Goal: Transaction & Acquisition: Purchase product/service

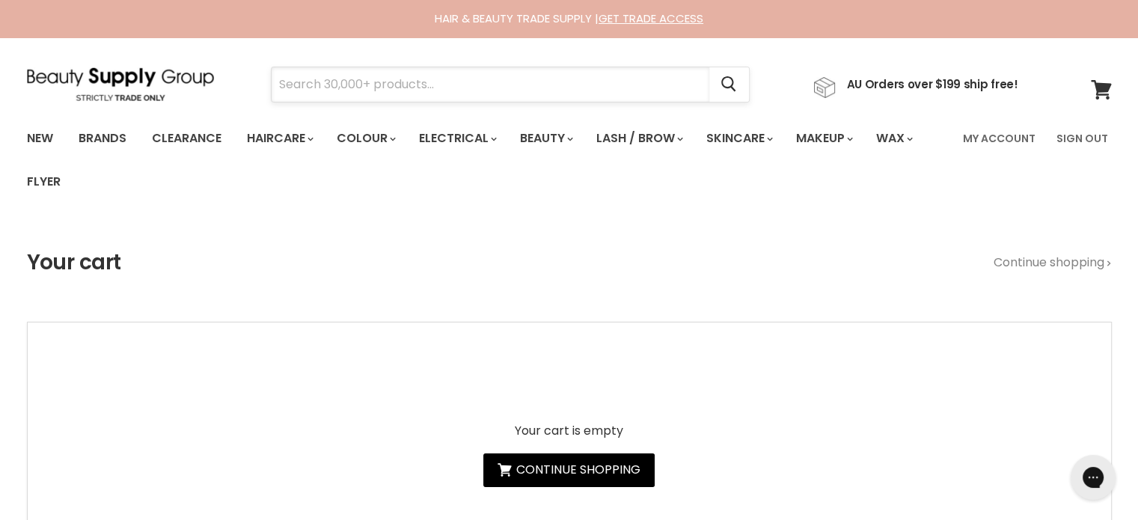
paste input "ALFAPARF SEMI DI LINO NUTRITIVE"
type input "ALFAPARF SEMI DI LINO NUTRITIVE"
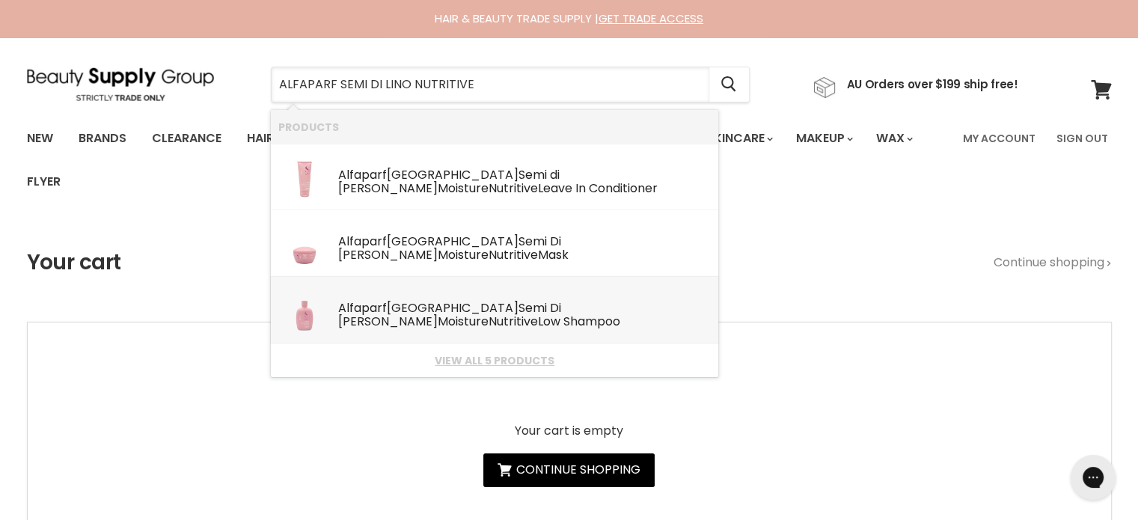
click at [421, 306] on div "Alfaparf Milano Semi Di Lino Moisture Nutritive Low Shampoo" at bounding box center [524, 316] width 373 height 28
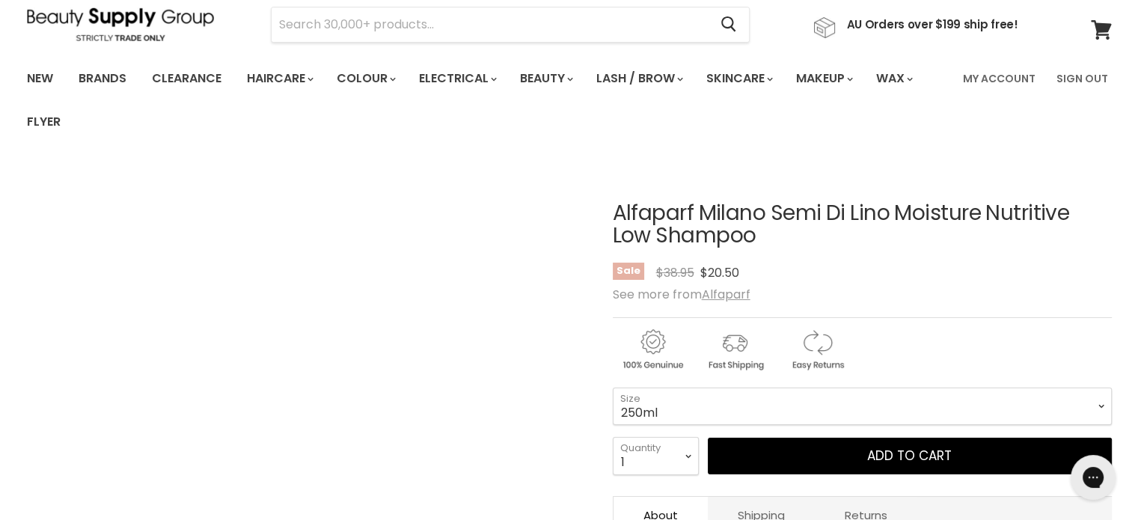
scroll to position [299, 0]
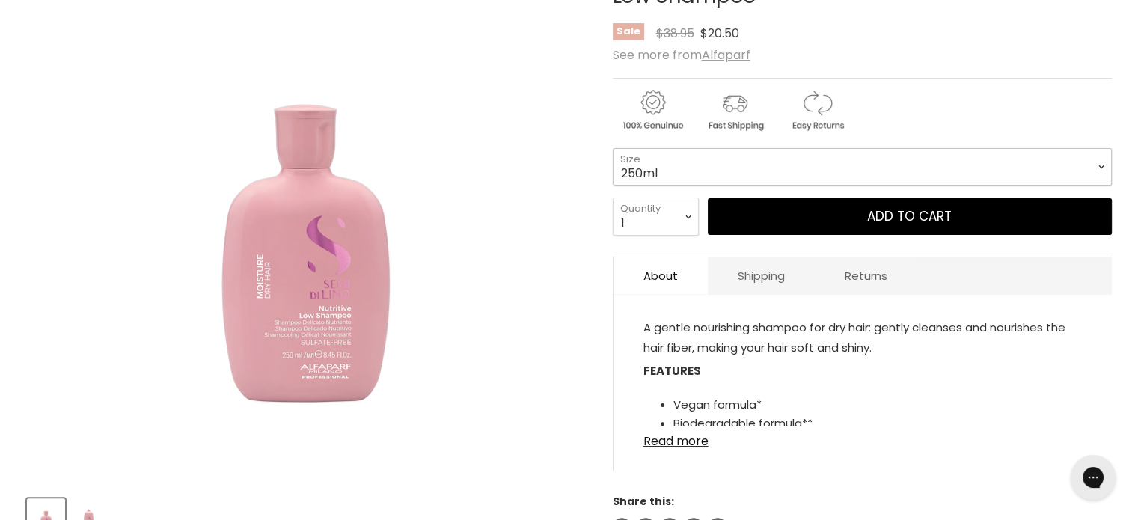
click at [730, 170] on select "250ml 1 Litre" at bounding box center [862, 166] width 499 height 37
click at [613, 148] on select "250ml 1 Litre" at bounding box center [862, 166] width 499 height 37
select select "1 Litre"
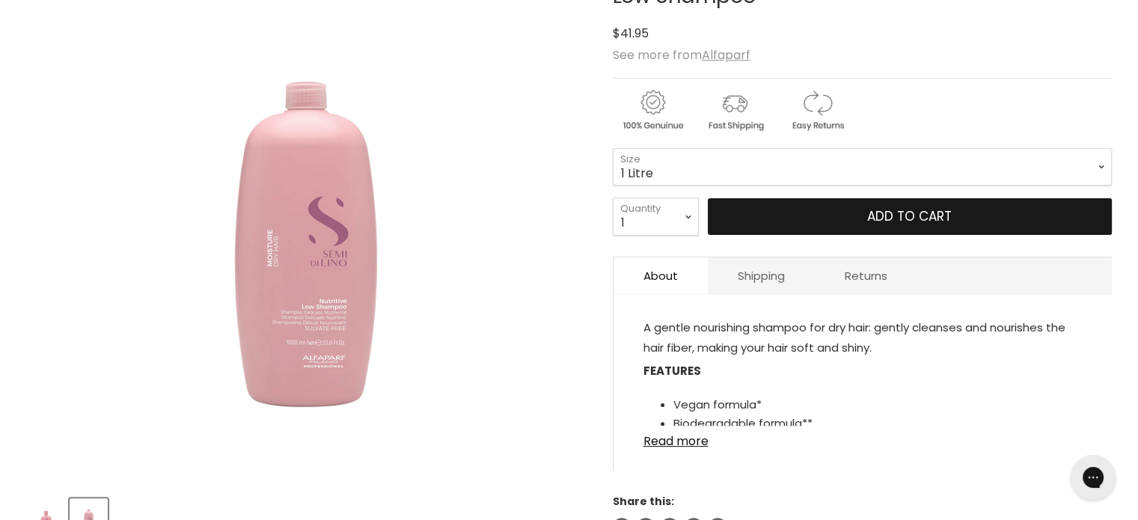
click at [906, 226] on button "Add to cart" at bounding box center [910, 216] width 404 height 37
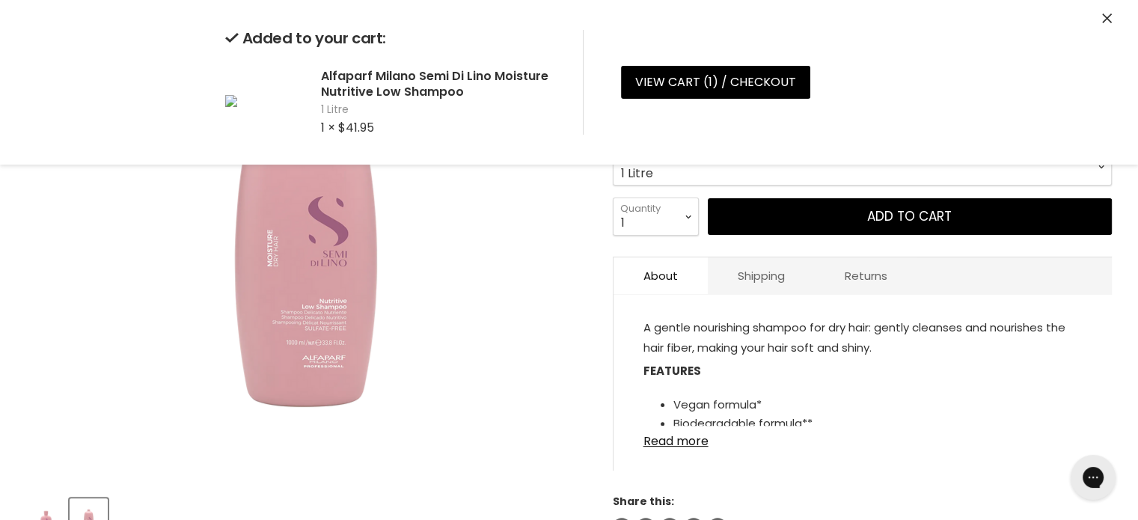
click at [1108, 7] on div "Added to your cart: Alfaparf Milano Semi Di Lino Moisture Nutritive Low Shampoo…" at bounding box center [569, 82] width 1123 height 165
click at [1105, 16] on icon "Close" at bounding box center [1107, 18] width 10 height 10
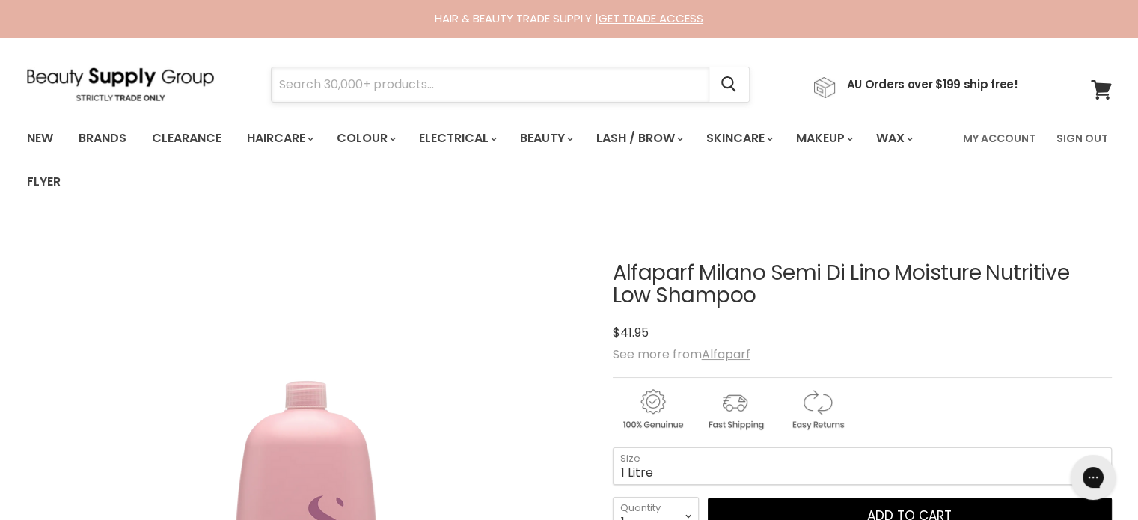
paste input "ALFAPARF SEMI DI LINO NUTRITIVE"
type input "ALFAPARF SEMI DI LINO NUTRITIVE"
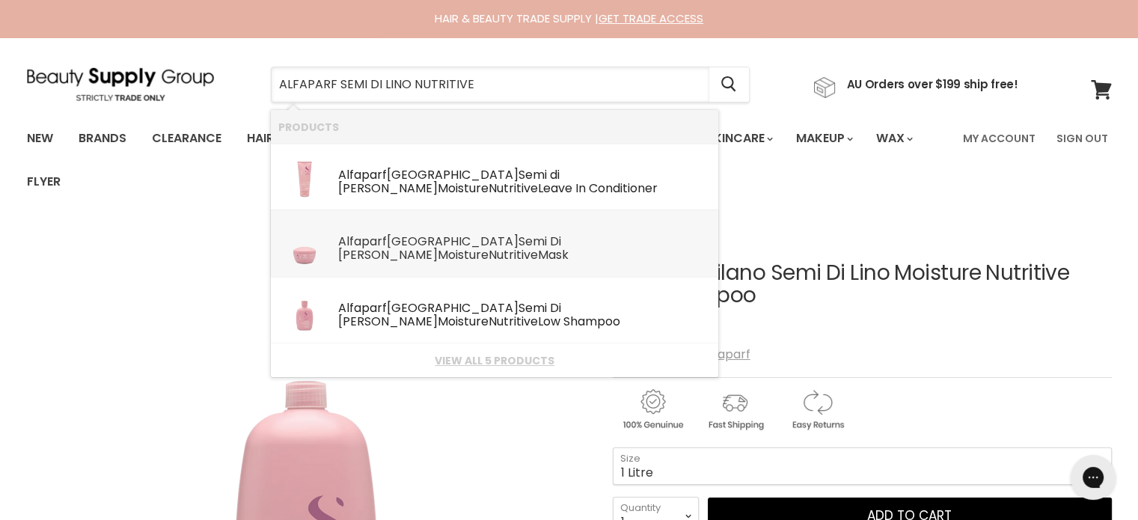
click at [424, 238] on div "Alfaparf Milano Semi Di Lino Moisture Nutritive Mask" at bounding box center [524, 249] width 373 height 28
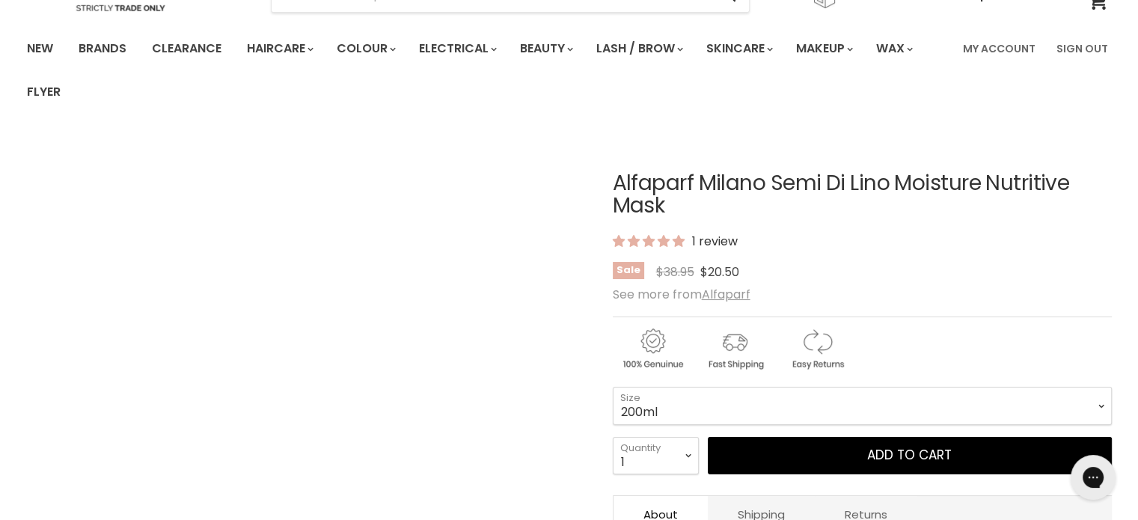
scroll to position [225, 0]
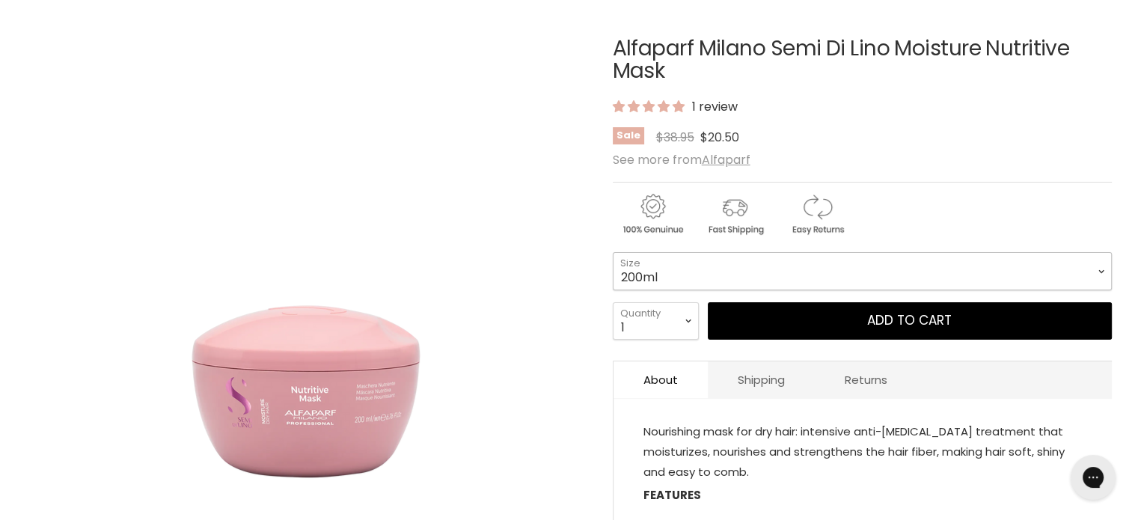
drag, startPoint x: 700, startPoint y: 266, endPoint x: 703, endPoint y: 273, distance: 7.8
click at [700, 266] on select "200ml 500ml" at bounding box center [862, 270] width 499 height 37
click at [613, 252] on select "200ml 500ml" at bounding box center [862, 270] width 499 height 37
select select "500ml"
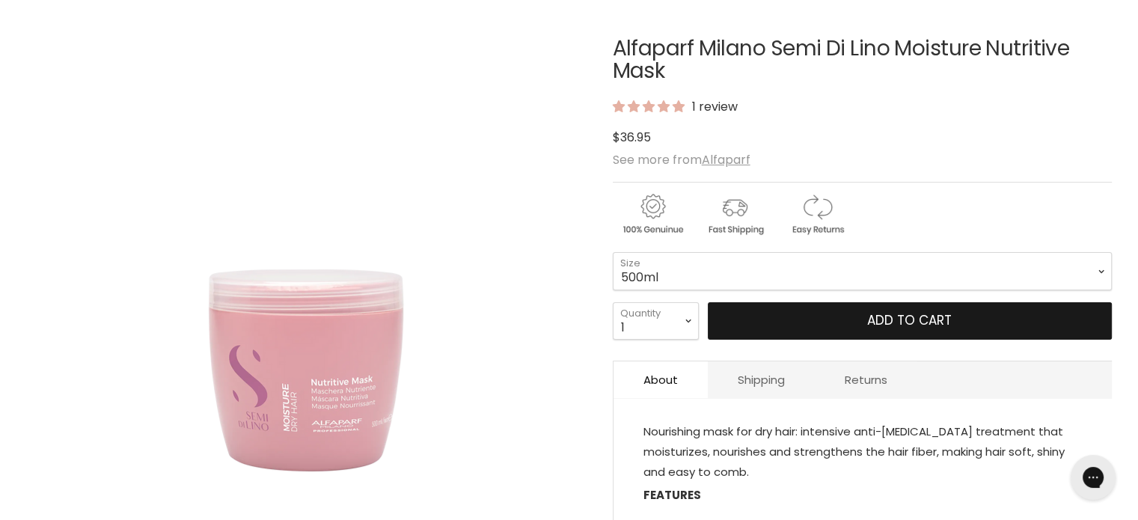
click at [900, 323] on button "Add to cart" at bounding box center [910, 320] width 404 height 37
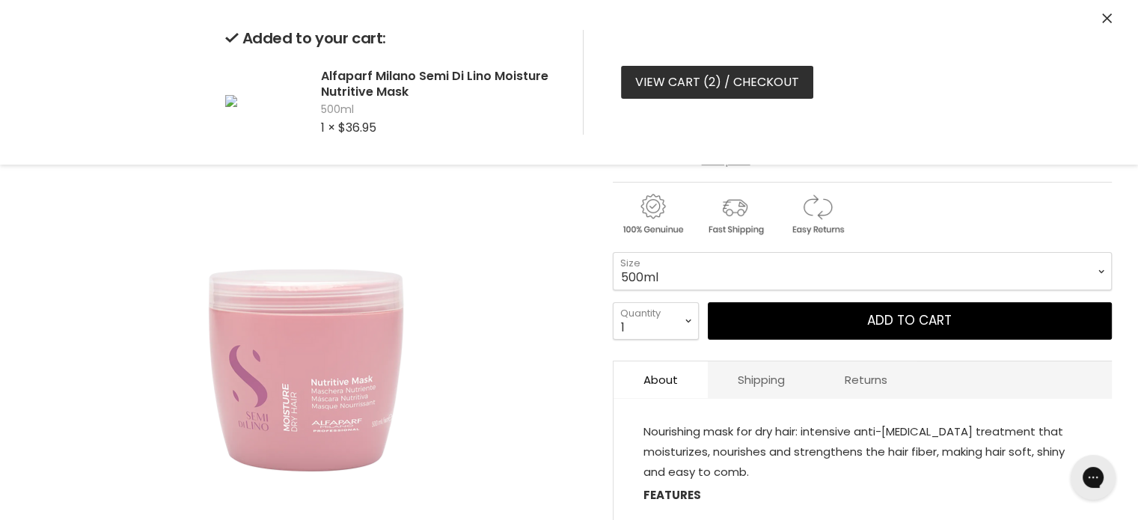
click at [701, 79] on link "View cart ( 2 ) / Checkout" at bounding box center [717, 82] width 192 height 33
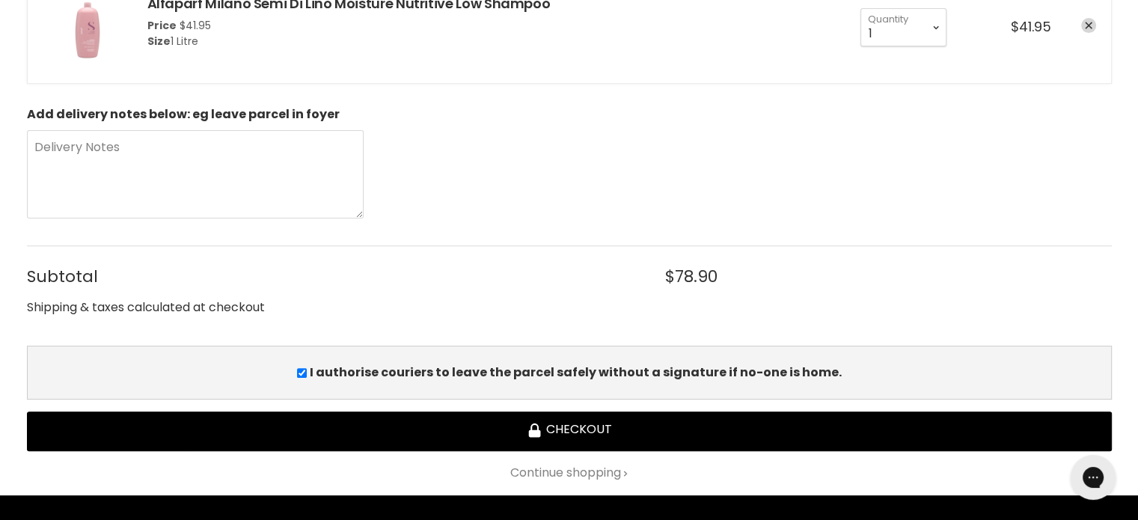
scroll to position [599, 0]
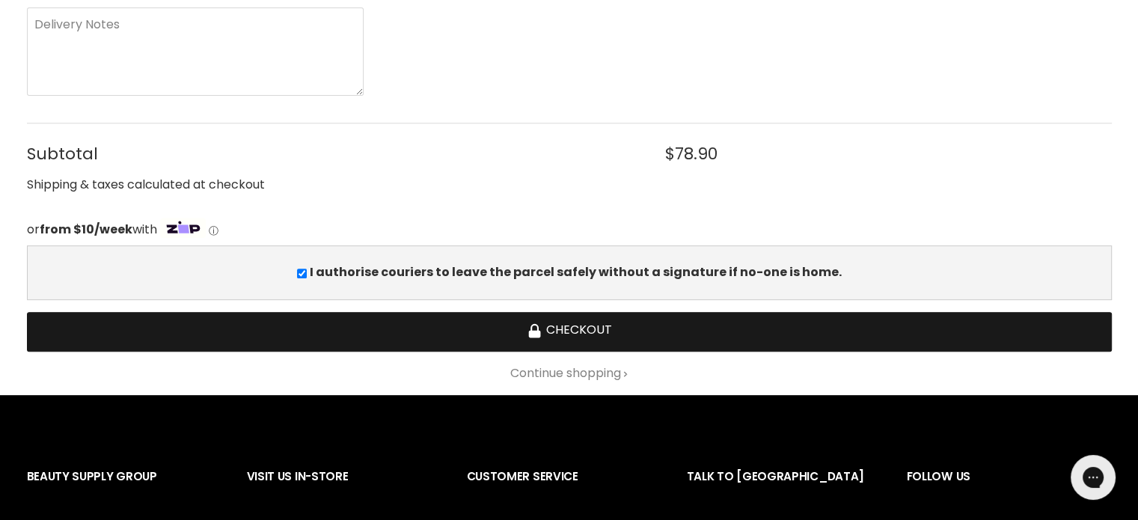
click at [576, 323] on button "Checkout" at bounding box center [569, 332] width 1085 height 40
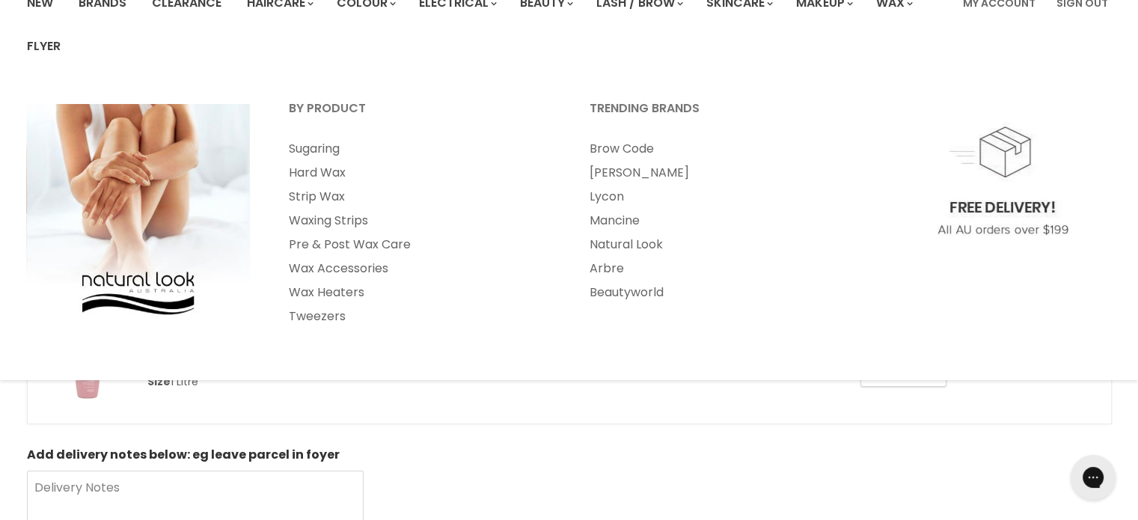
scroll to position [299, 0]
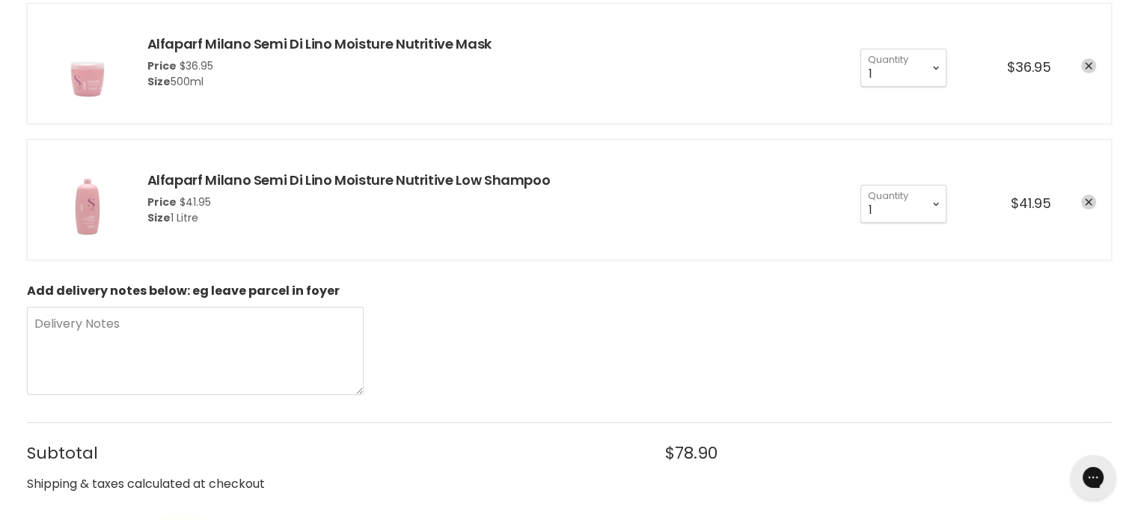
click at [1096, 205] on div "cart checkout" at bounding box center [1073, 204] width 45 height 18
click at [1090, 70] on icon "remove Alfaparf Milano Semi Di Lino Moisture Nutritive Mask" at bounding box center [1088, 65] width 7 height 7
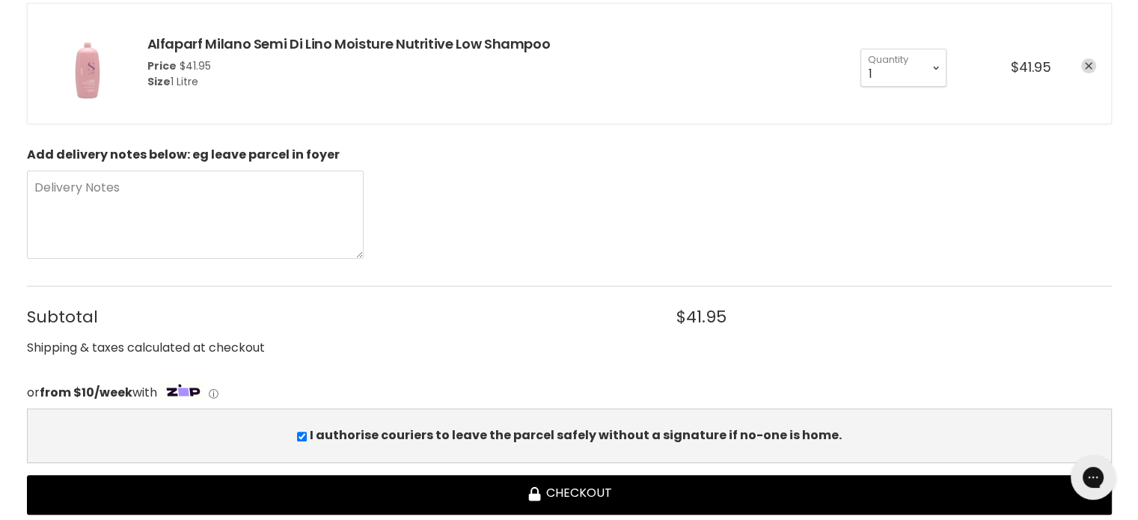
click at [1090, 65] on icon "remove Alfaparf Milano Semi Di Lino Moisture Nutritive Low Shampoo" at bounding box center [1088, 66] width 7 height 7
